Goal: Task Accomplishment & Management: Use online tool/utility

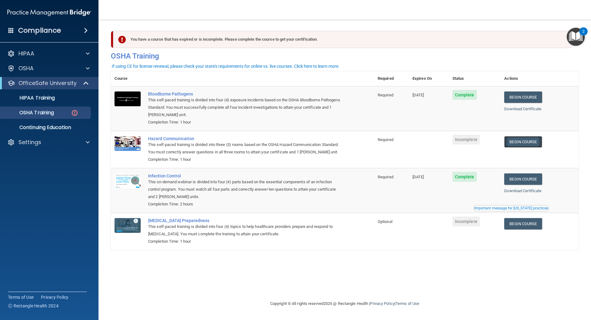
click at [524, 142] on link "Begin Course" at bounding box center [523, 141] width 38 height 11
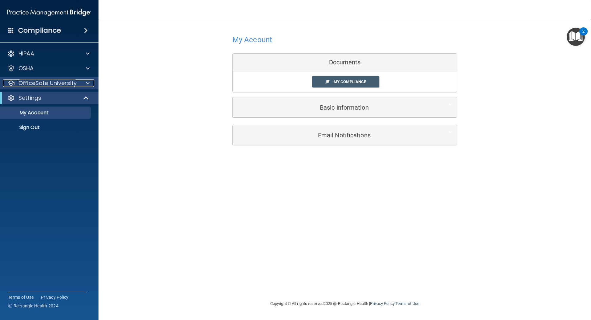
click at [67, 82] on p "OfficeSafe University" at bounding box center [47, 82] width 58 height 7
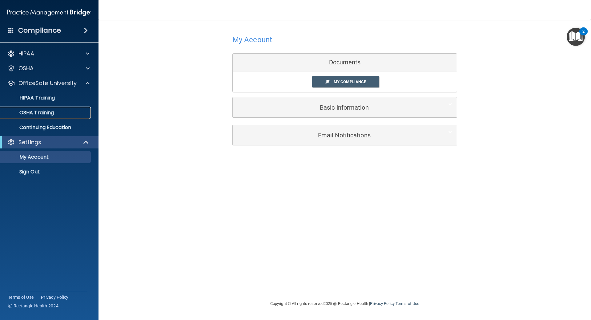
click at [71, 115] on div "OSHA Training" at bounding box center [46, 113] width 84 height 6
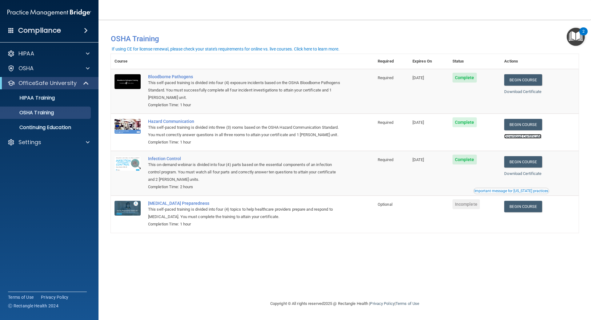
click at [526, 137] on link "Download Certificate" at bounding box center [522, 136] width 37 height 5
